Goal: Navigation & Orientation: Understand site structure

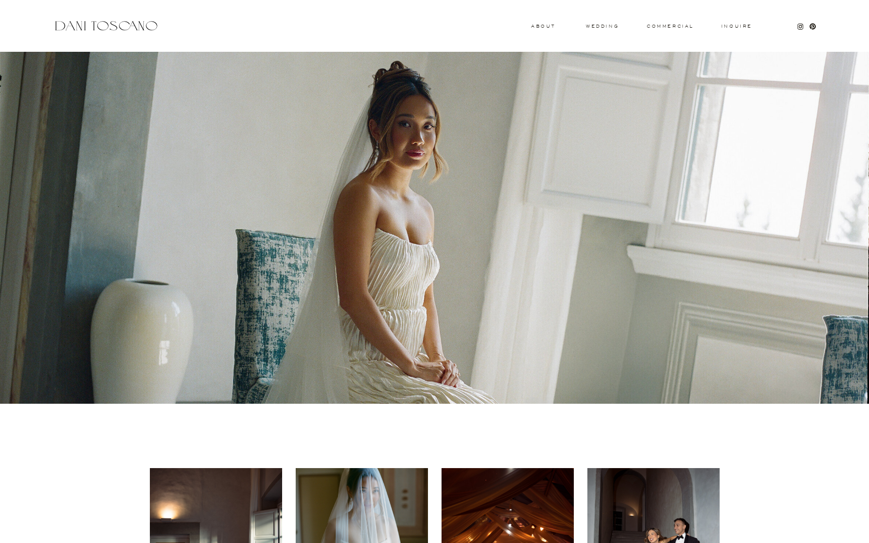
click at [546, 26] on h3 "About" at bounding box center [542, 26] width 22 height 4
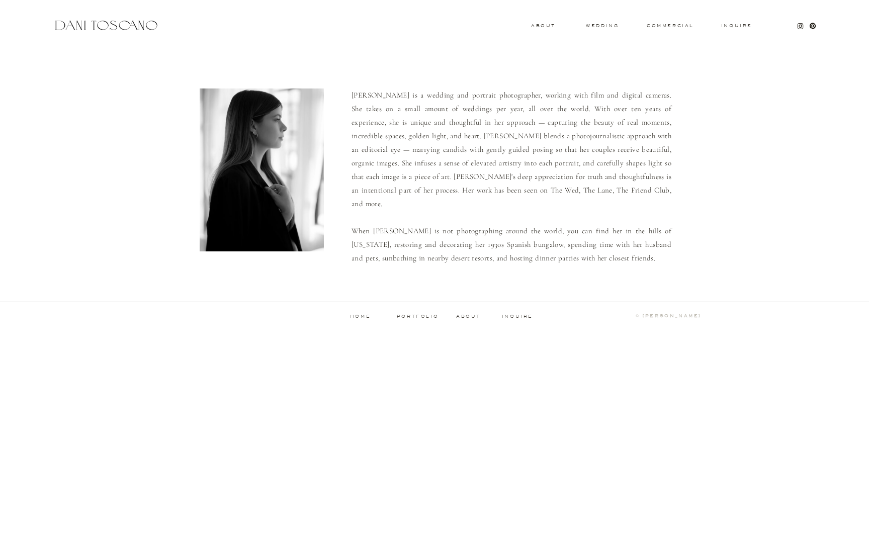
click at [607, 21] on div "Inquire commercial wedding About Dani is a wedding and portrait photographer, w…" at bounding box center [434, 170] width 869 height 340
click at [607, 24] on h3 "wedding" at bounding box center [602, 26] width 33 height 4
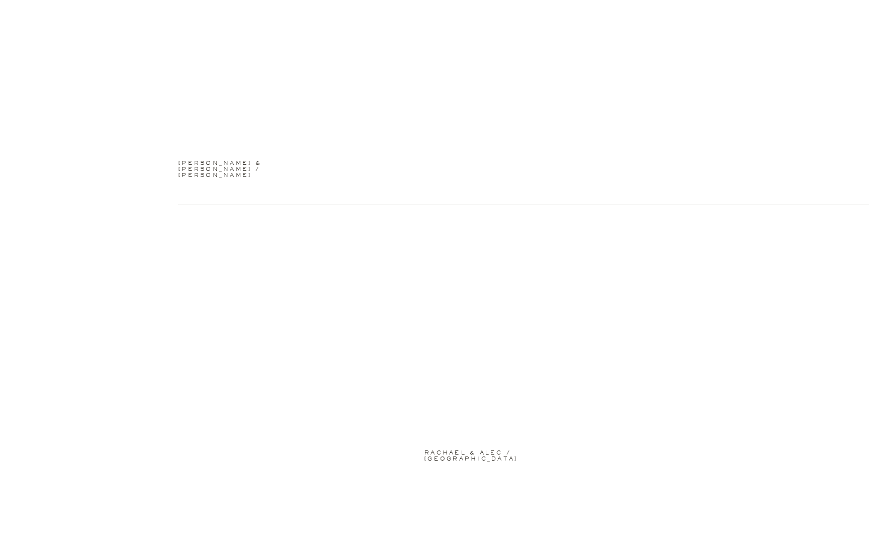
scroll to position [2444, 0]
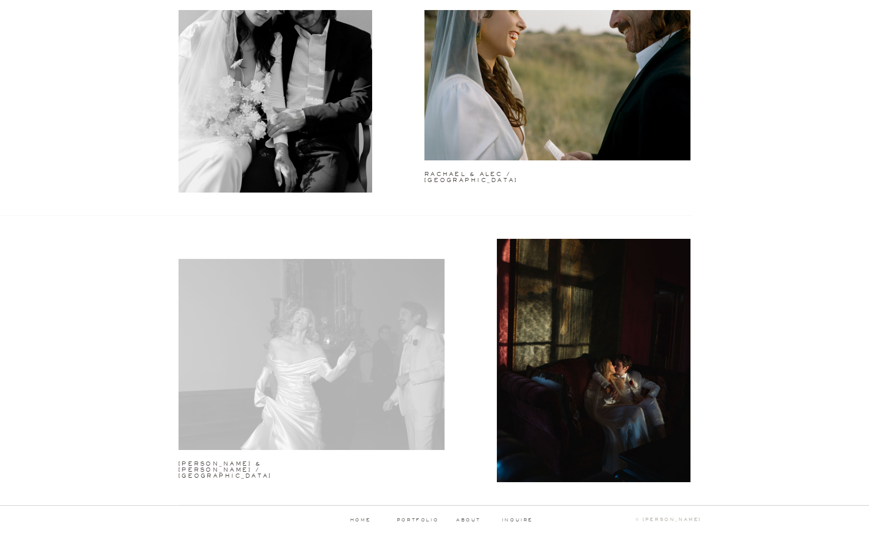
click at [386, 398] on div at bounding box center [312, 354] width 266 height 191
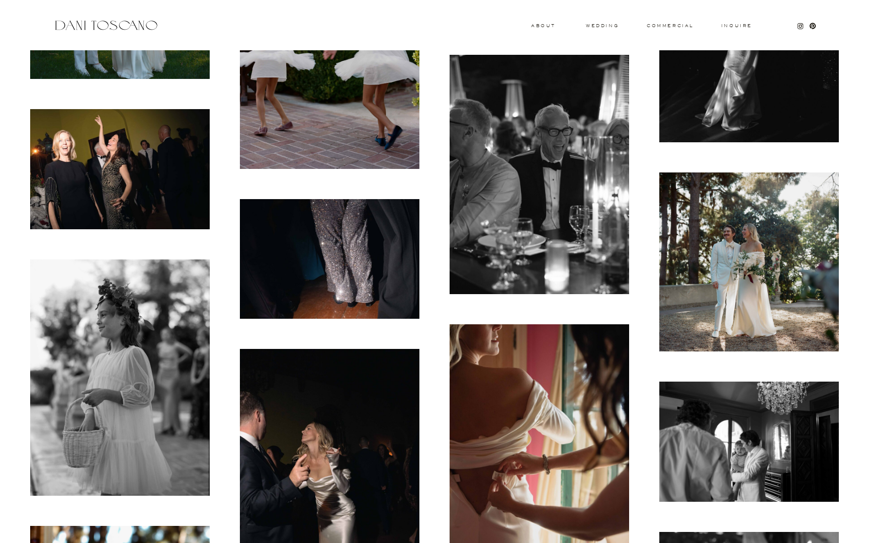
scroll to position [1285, 0]
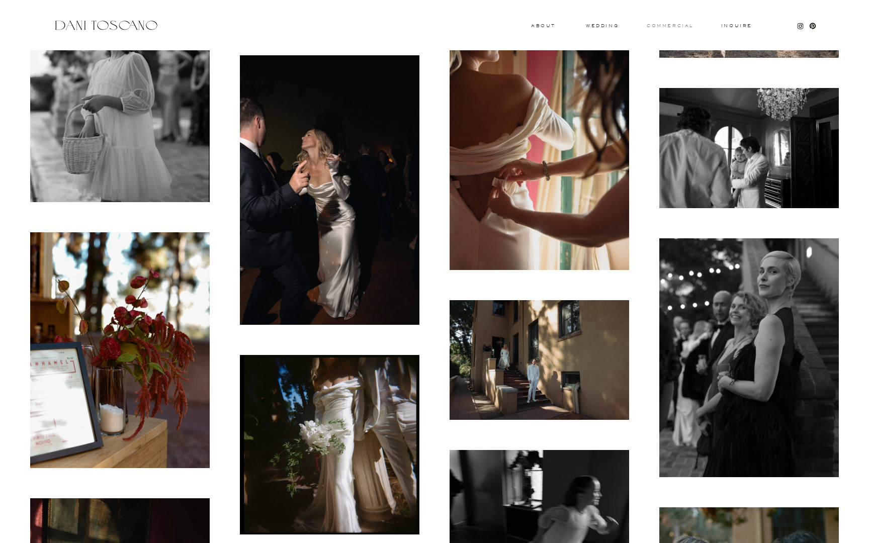
click at [655, 24] on h3 "commercial" at bounding box center [670, 26] width 46 height 4
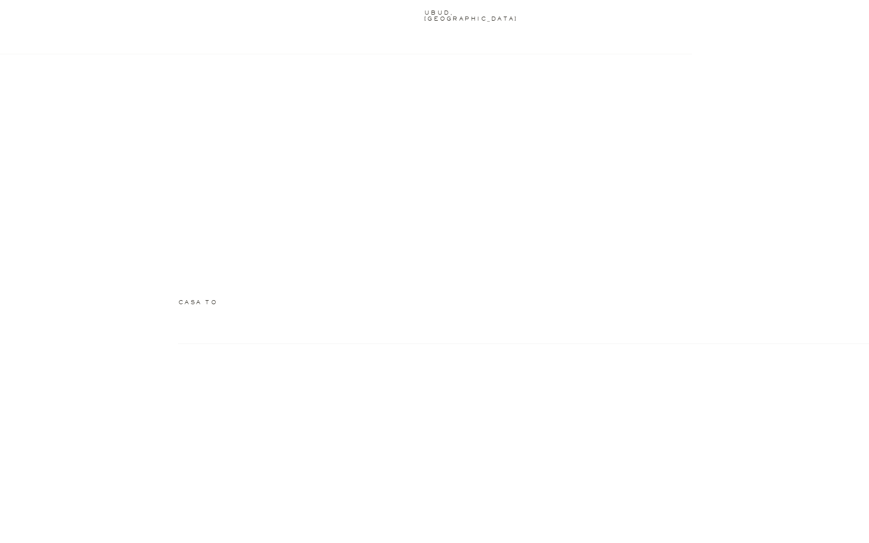
scroll to position [1285, 0]
